Goal: Task Accomplishment & Management: Manage account settings

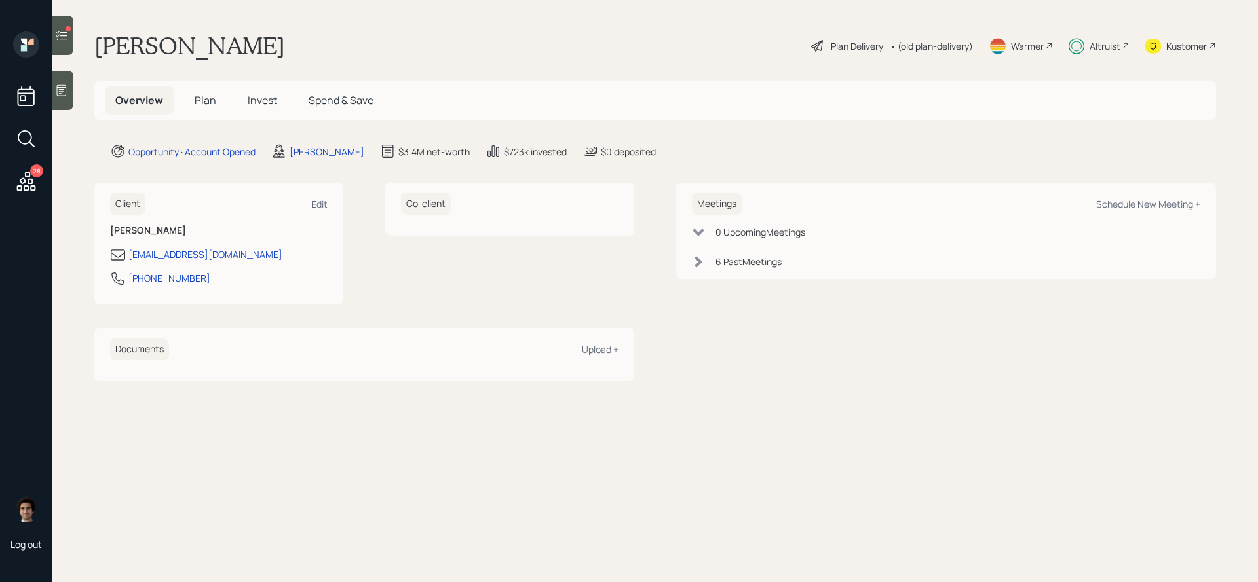
click at [58, 37] on icon at bounding box center [61, 35] width 11 height 9
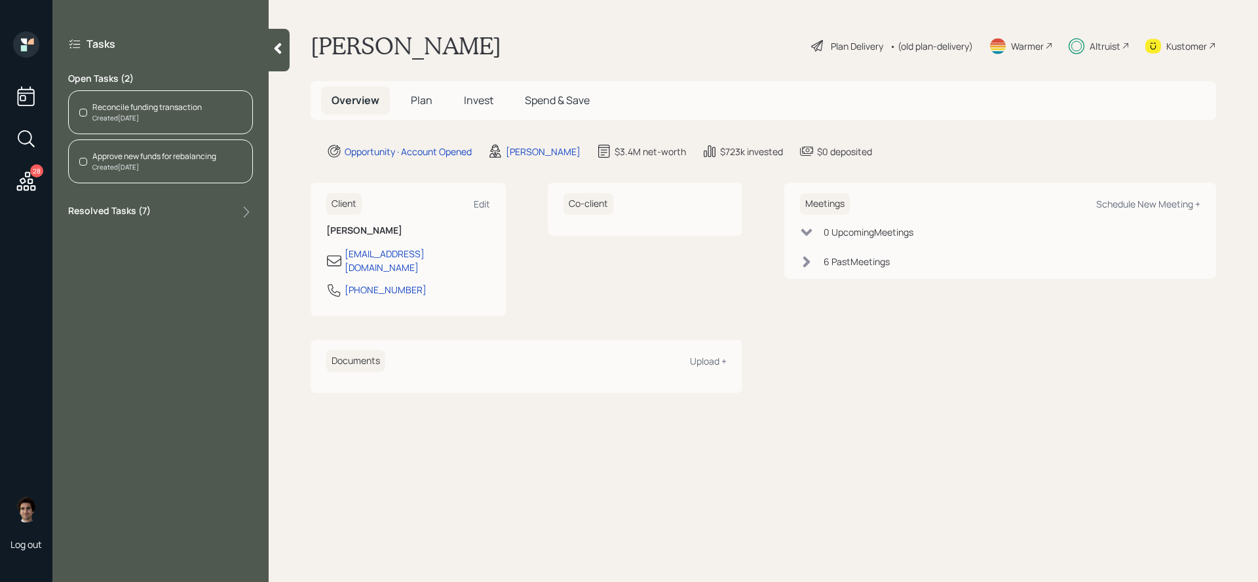
click at [159, 90] on div "Open Tasks ( 2 ) Reconcile funding transaction Created [DATE] Approve new funds…" at bounding box center [160, 127] width 185 height 111
click at [159, 104] on div "Reconcile funding transaction" at bounding box center [146, 108] width 109 height 12
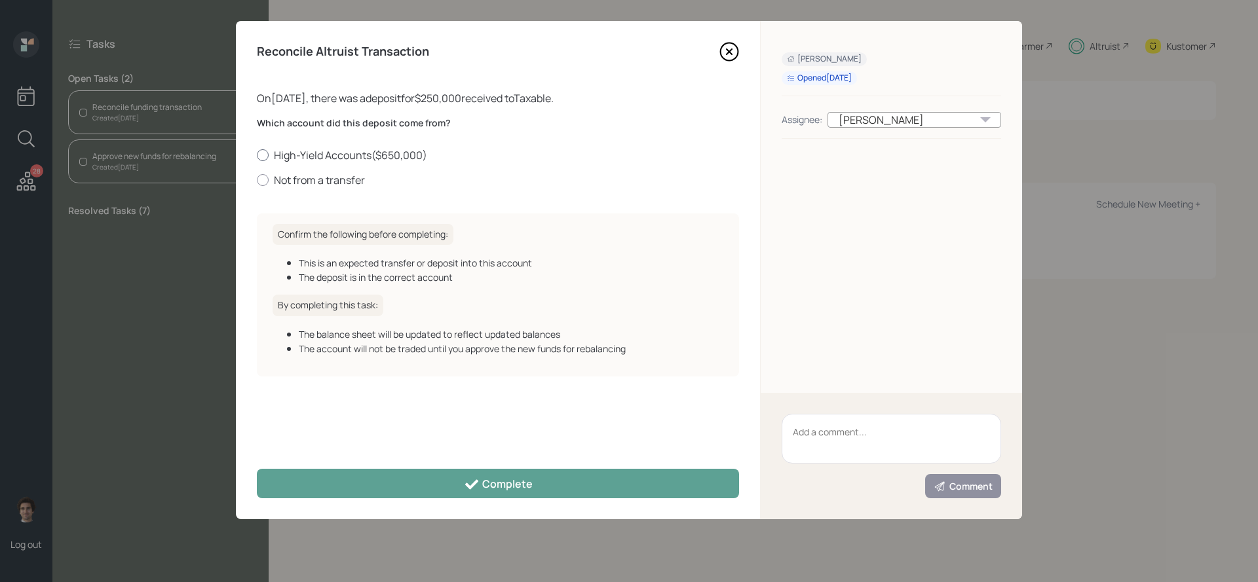
click at [325, 155] on label "High-Yield Accounts ( $650,000 )" at bounding box center [498, 155] width 482 height 14
click at [257, 155] on input "High-Yield Accounts ( $650,000 )" at bounding box center [256, 155] width 1 height 1
radio input "true"
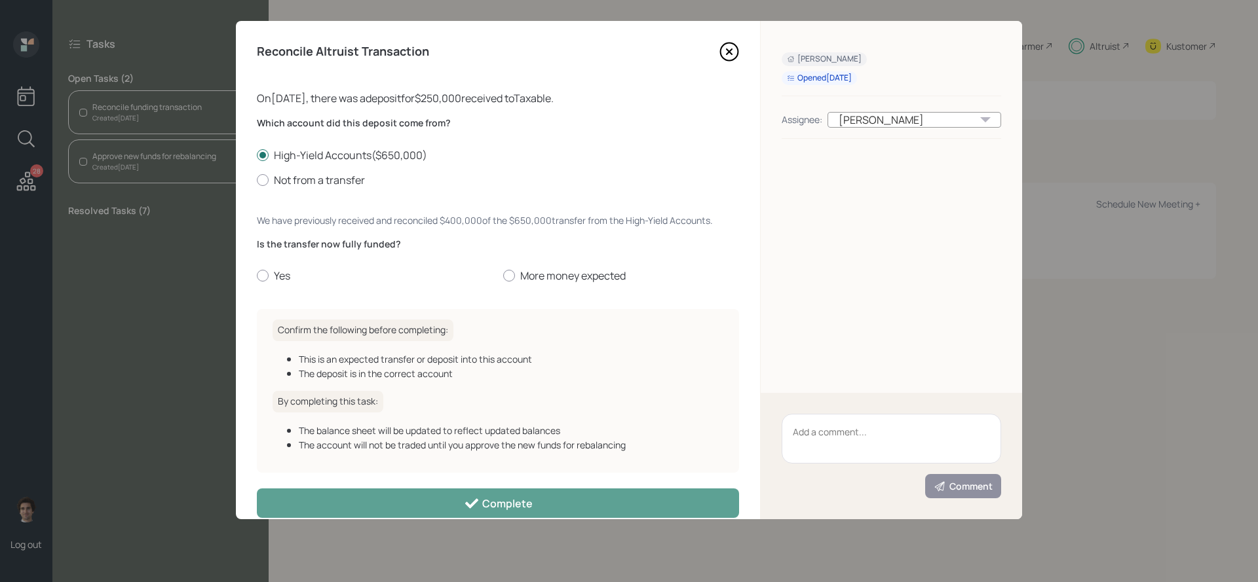
click at [280, 267] on div "Is the transfer now fully funded? Yes More money expected" at bounding box center [498, 261] width 482 height 46
click at [280, 272] on label "Yes" at bounding box center [375, 276] width 236 height 14
click at [257, 276] on input "Yes" at bounding box center [256, 276] width 1 height 1
radio input "true"
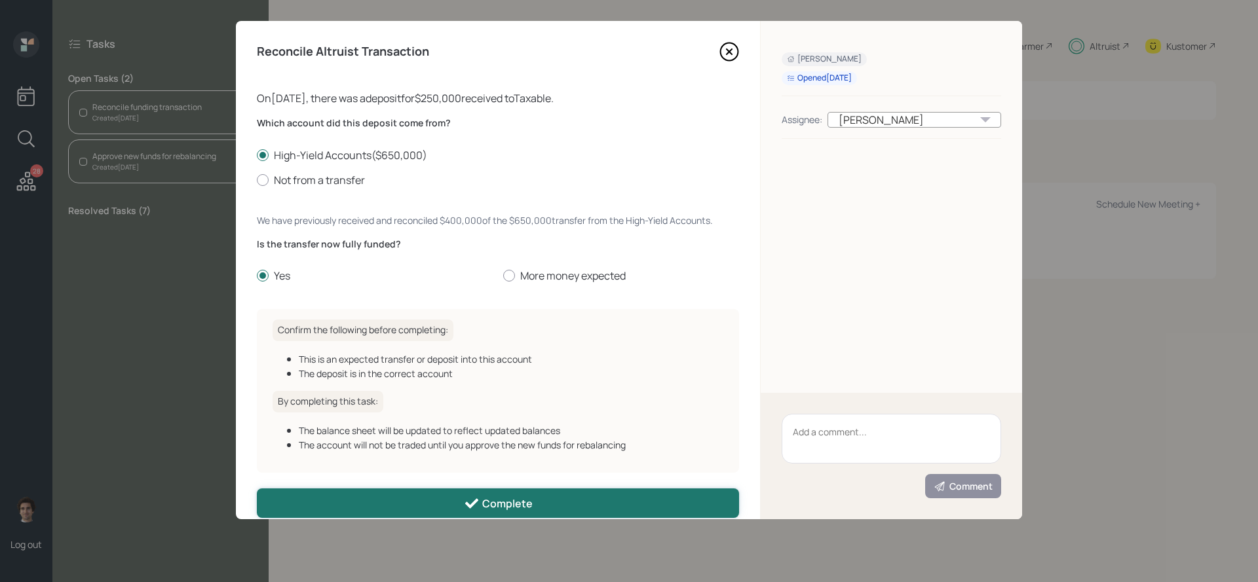
click at [521, 510] on div "Complete" at bounding box center [498, 504] width 69 height 16
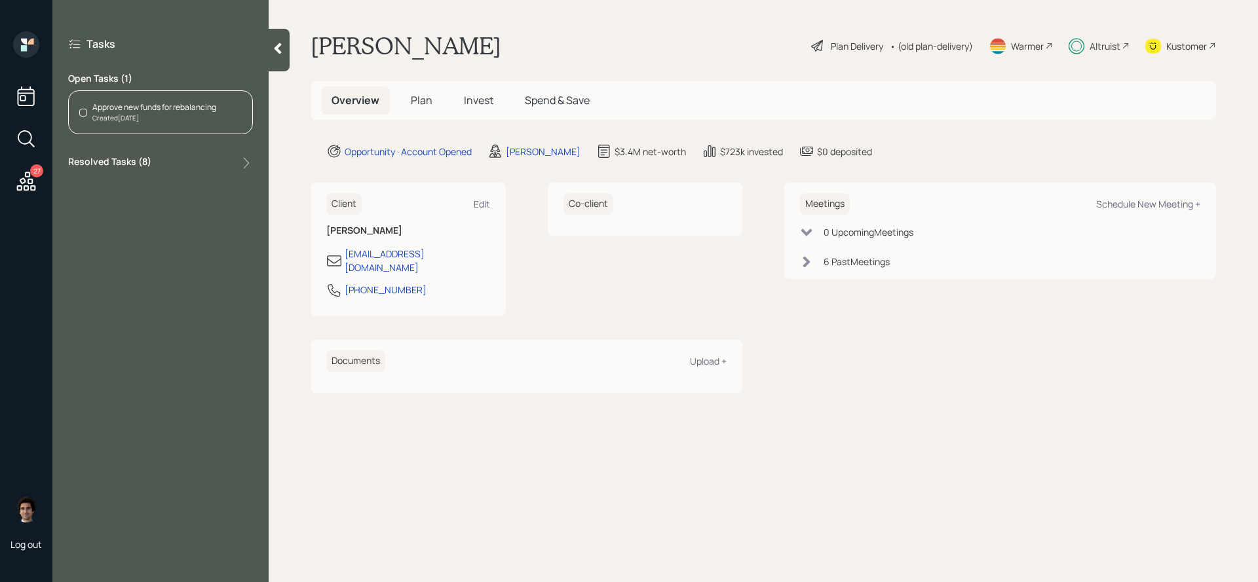
click at [179, 108] on div "Approve new funds for rebalancing" at bounding box center [154, 108] width 124 height 12
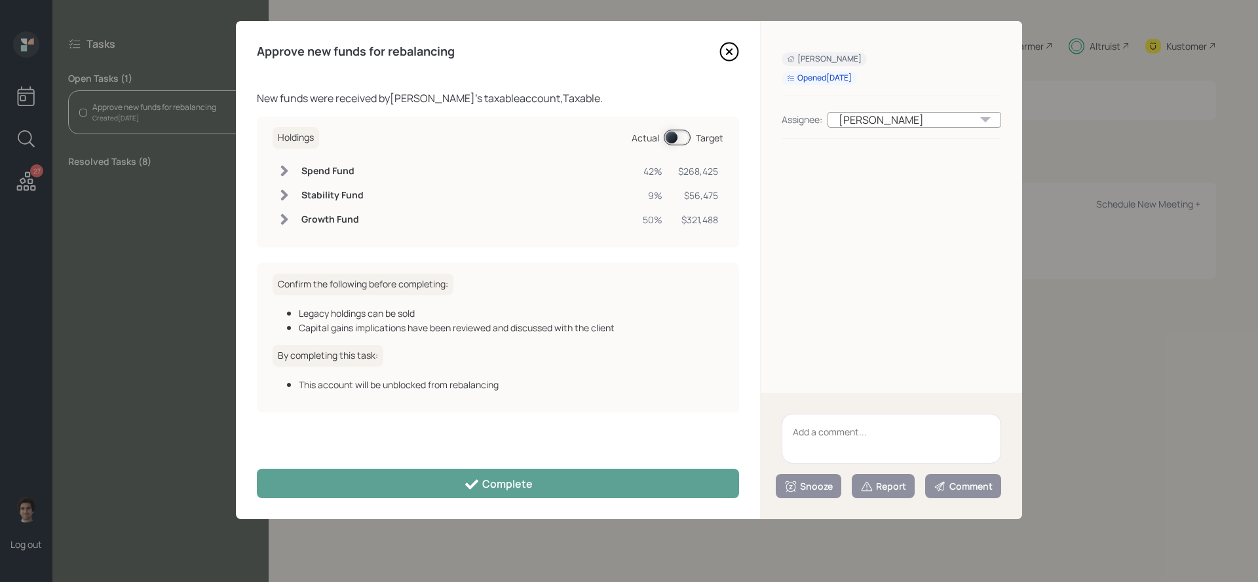
click at [673, 132] on span at bounding box center [677, 138] width 27 height 16
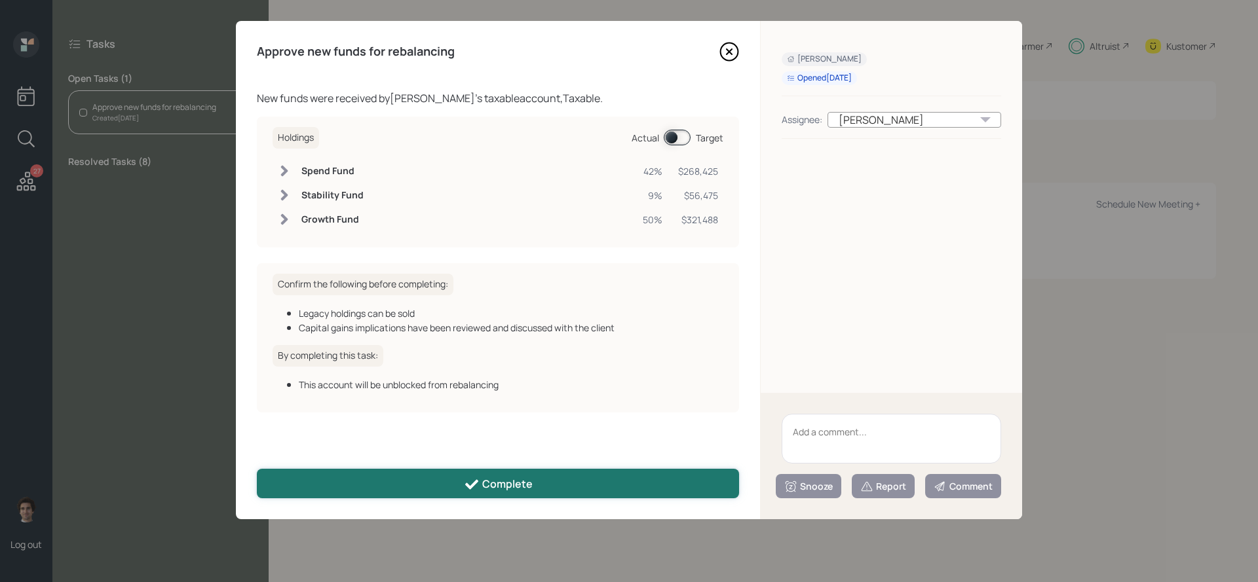
click at [599, 490] on button "Complete" at bounding box center [498, 483] width 482 height 29
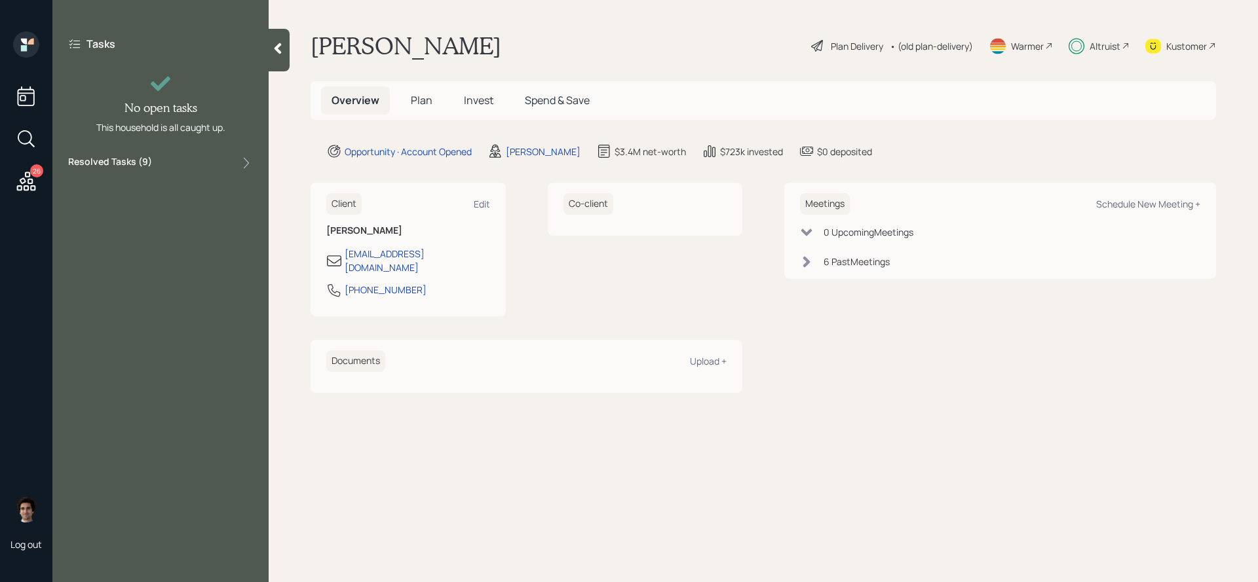
click at [1122, 48] on icon at bounding box center [1126, 46] width 8 height 8
click at [482, 86] on h5 "Invest" at bounding box center [478, 100] width 50 height 28
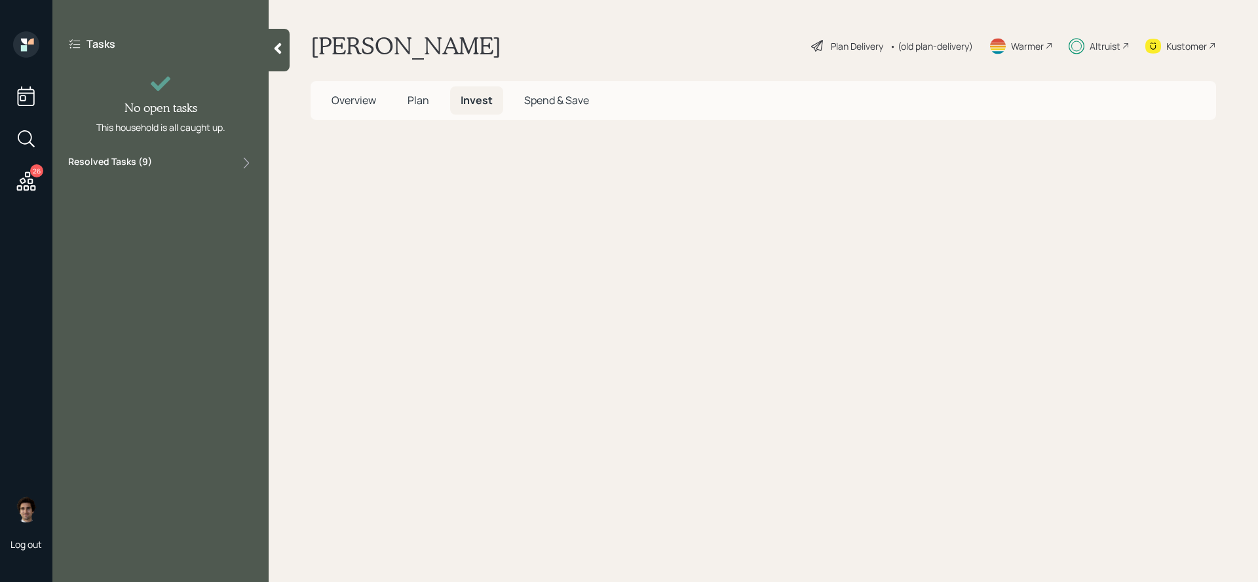
click at [482, 105] on span "Invest" at bounding box center [477, 100] width 32 height 14
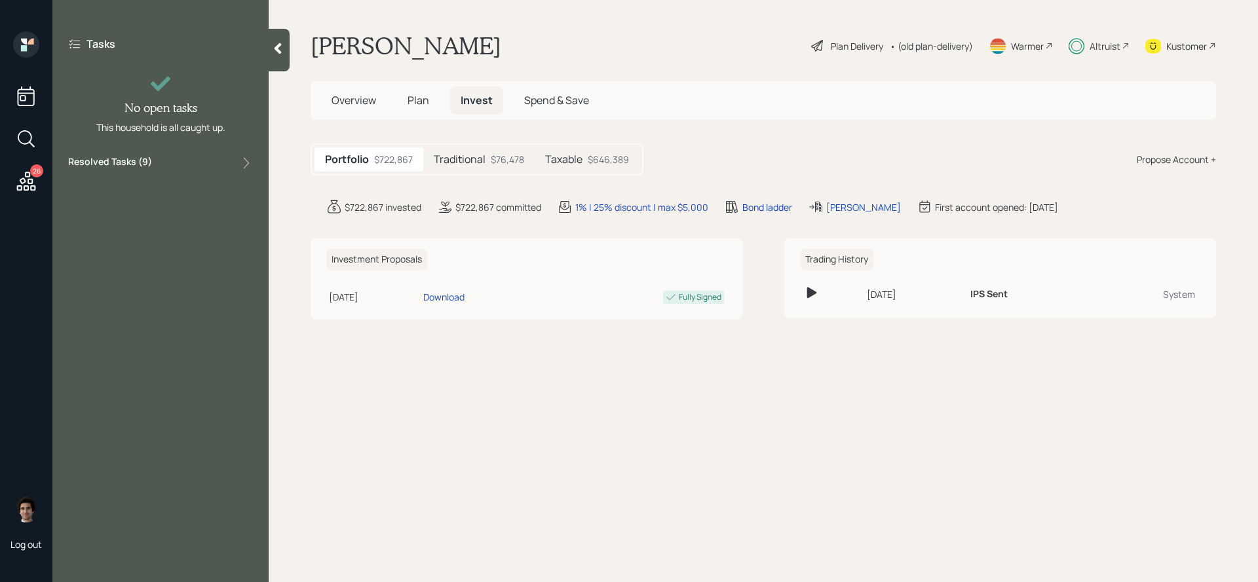
click at [601, 158] on div "$646,389" at bounding box center [608, 160] width 41 height 14
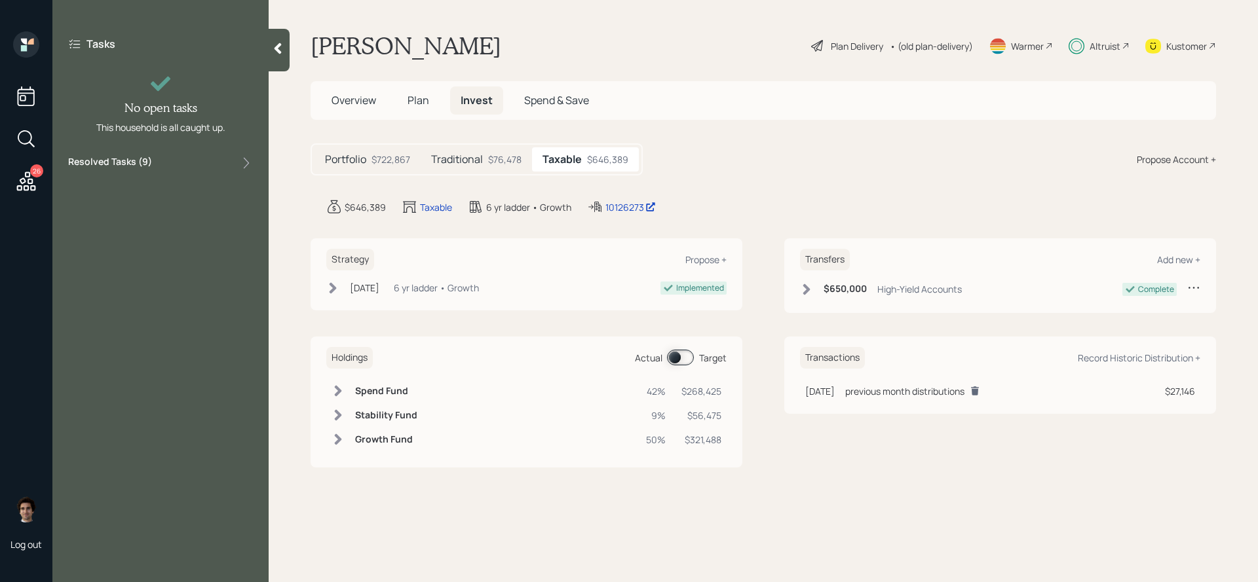
click at [682, 357] on span at bounding box center [680, 358] width 27 height 16
